Goal: Download file/media

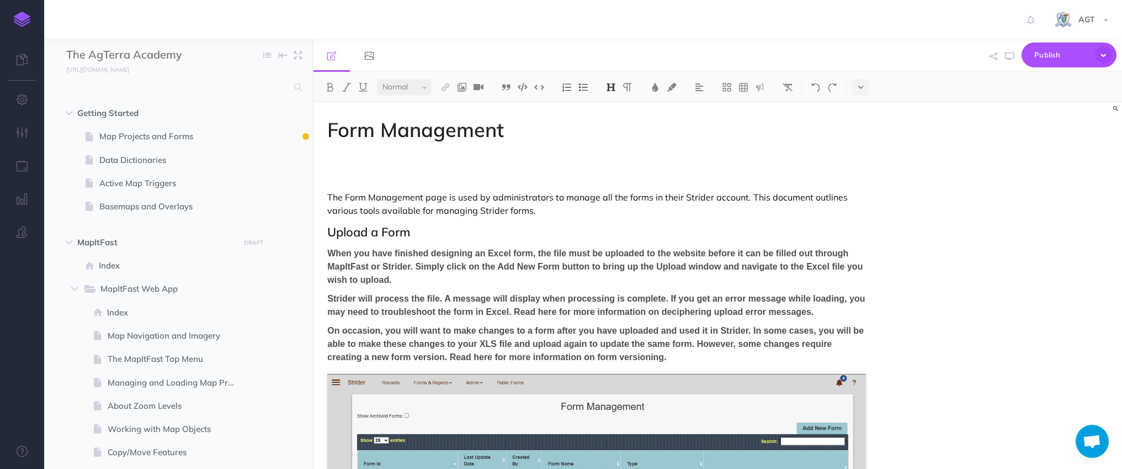
select select "null"
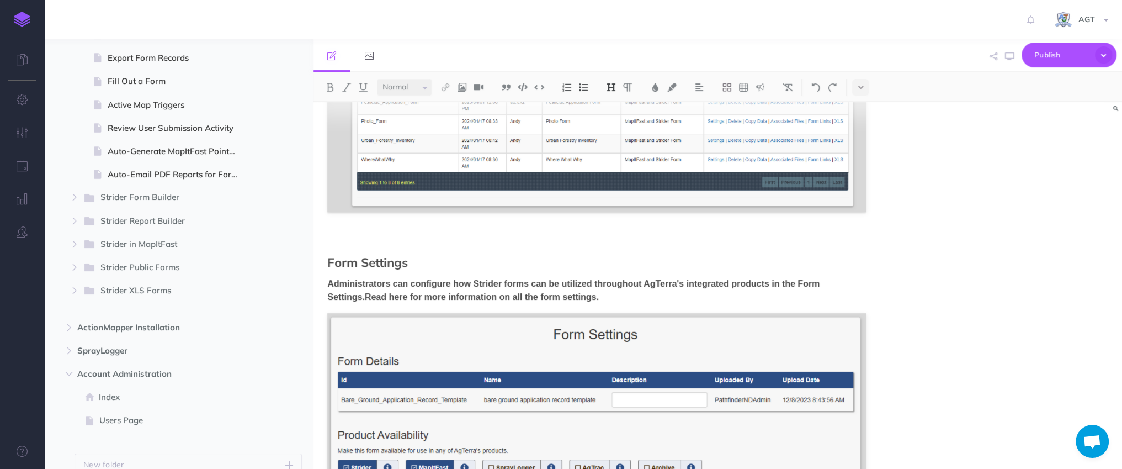
scroll to position [1413, 0]
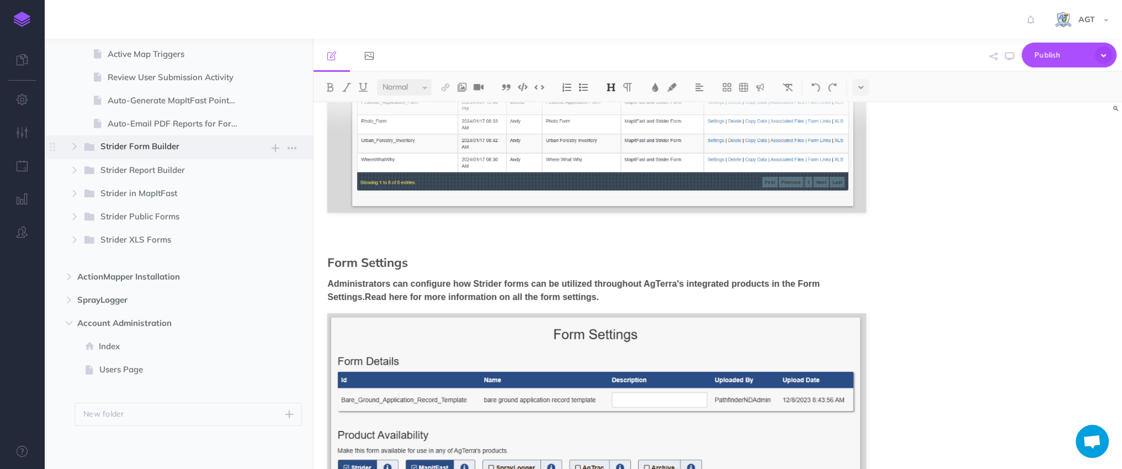
click at [144, 147] on span "Strider Form Builder" at bounding box center [165, 147] width 130 height 14
select select "null"
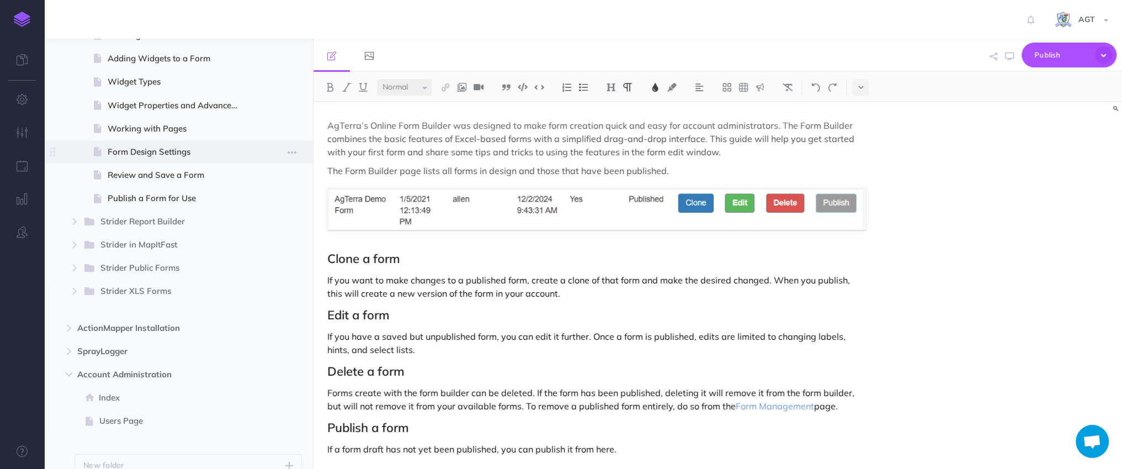
scroll to position [1623, 0]
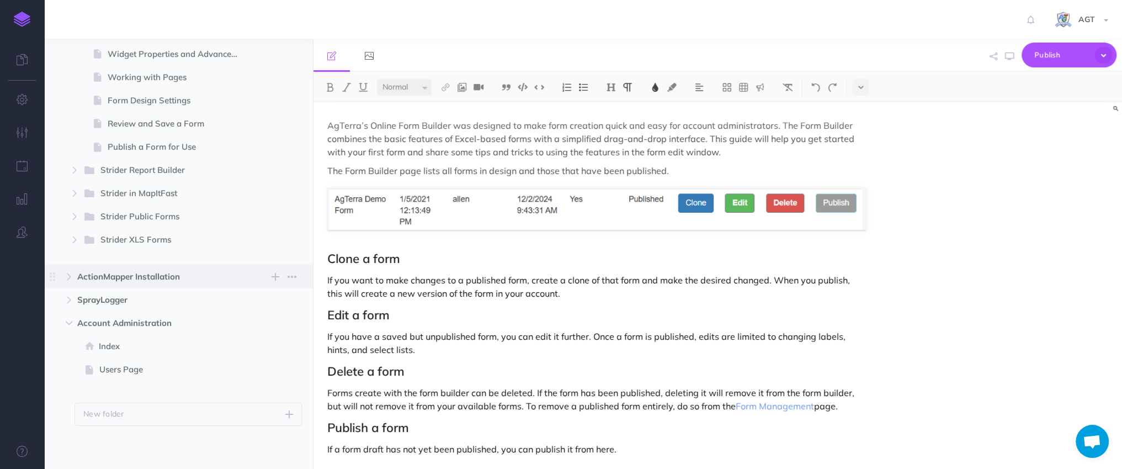
click at [135, 276] on span "ActionMapper Installation" at bounding box center [155, 276] width 156 height 13
select select "null"
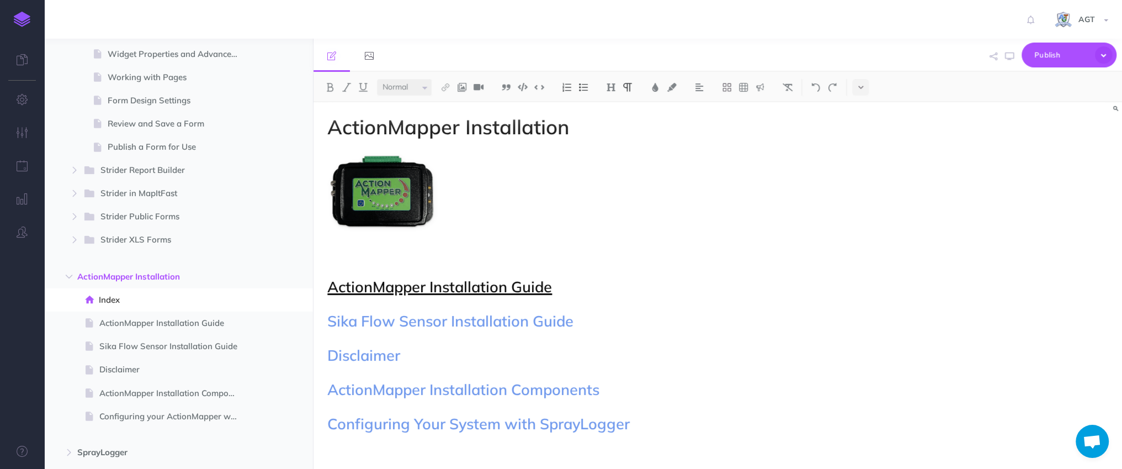
scroll to position [33, 0]
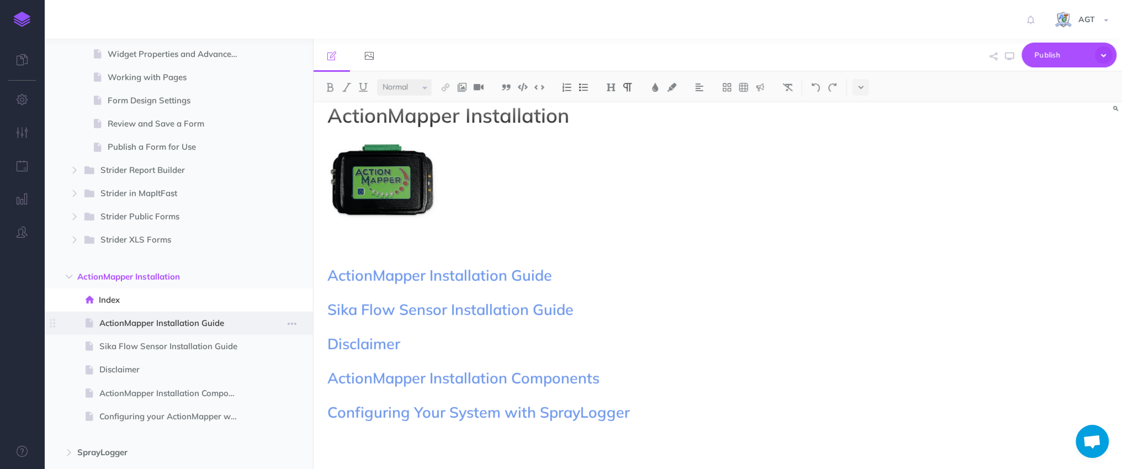
click at [160, 321] on span "ActionMapper Installation Guide" at bounding box center [172, 322] width 147 height 13
select select "null"
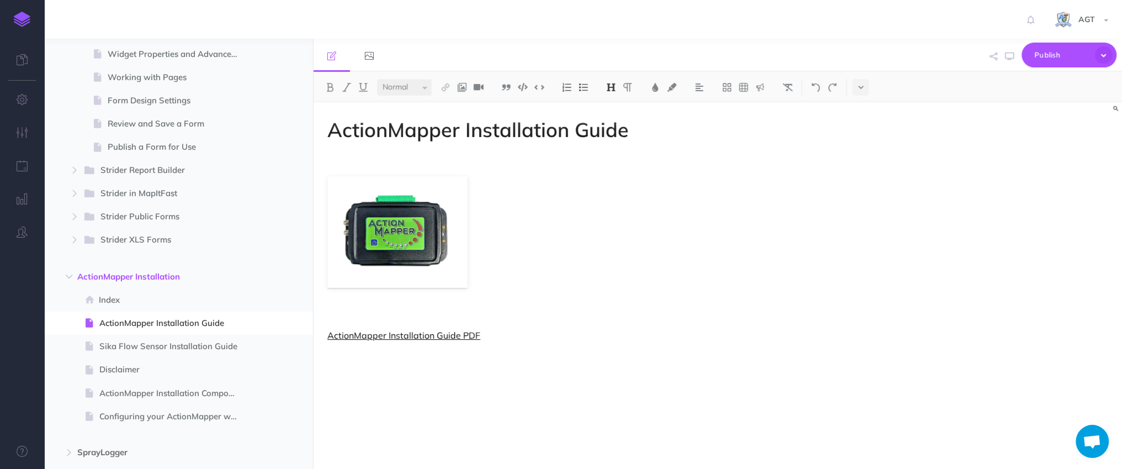
click at [389, 337] on link "ActionMapper Installation Guide PDF" at bounding box center [403, 335] width 153 height 11
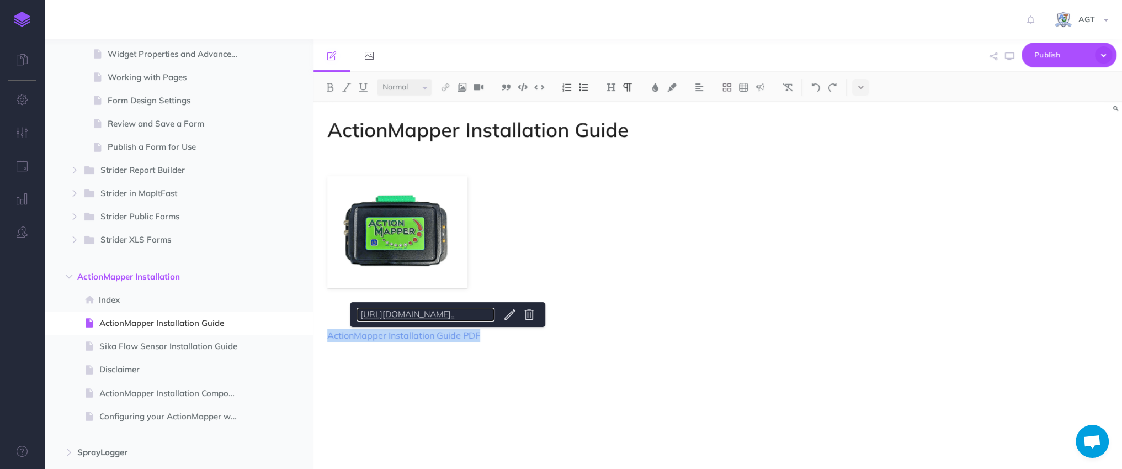
click at [486, 314] on link "[URL][DOMAIN_NAME].." at bounding box center [426, 315] width 138 height 14
